Goal: Task Accomplishment & Management: Manage account settings

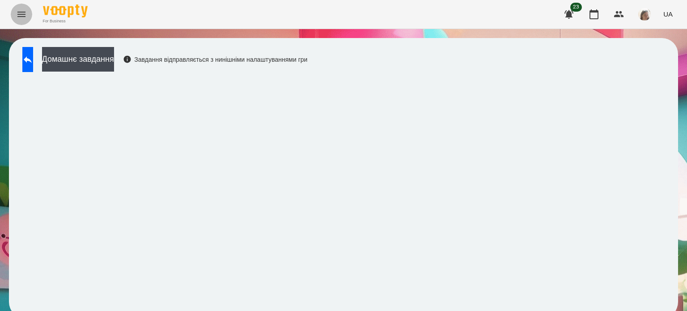
click at [26, 17] on icon "Menu" at bounding box center [21, 14] width 11 height 11
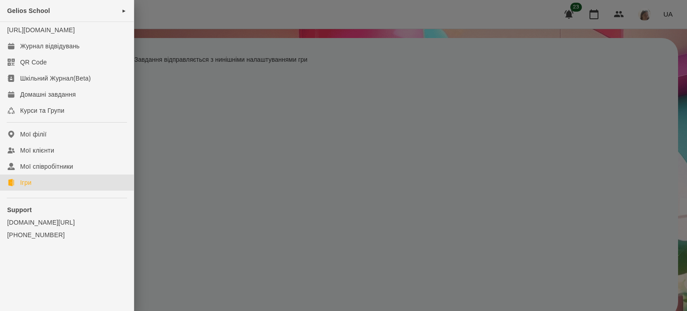
click at [61, 190] on link "Ігри" at bounding box center [67, 182] width 134 height 16
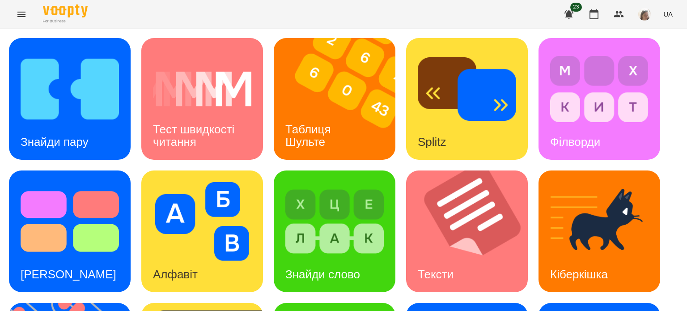
click at [27, 15] on button "Menu" at bounding box center [21, 14] width 21 height 21
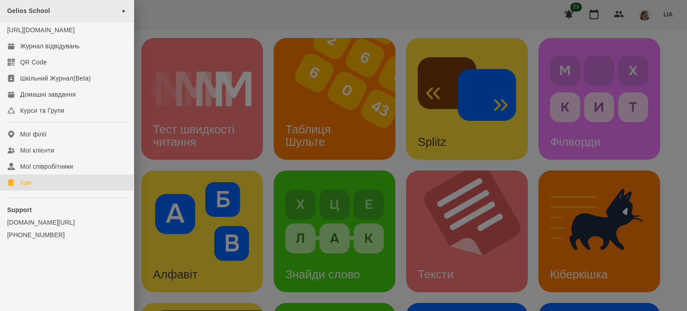
click at [52, 8] on div "Gelios School ►" at bounding box center [67, 11] width 134 height 22
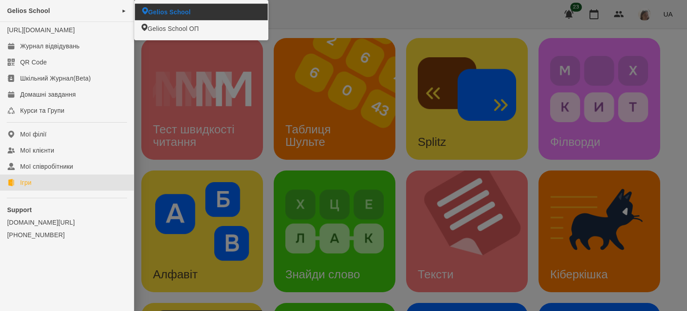
click at [175, 10] on span "Gelios School" at bounding box center [169, 12] width 42 height 9
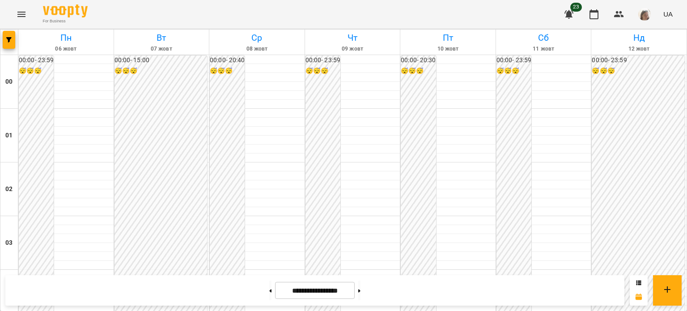
scroll to position [805, 0]
click at [360, 291] on button at bounding box center [359, 290] width 2 height 20
type input "**********"
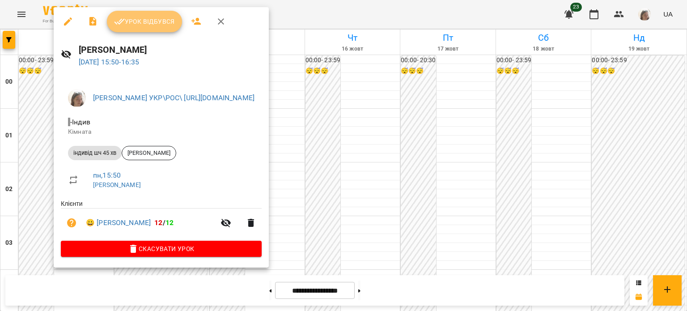
click at [150, 25] on span "Урок відбувся" at bounding box center [144, 21] width 61 height 11
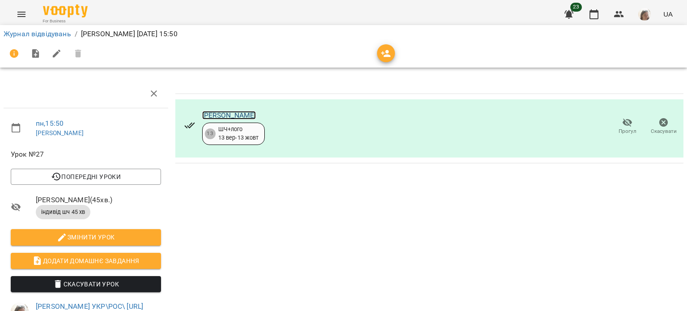
click at [221, 116] on link "[PERSON_NAME]" at bounding box center [229, 115] width 54 height 8
